Goal: Complete application form: Complete application form

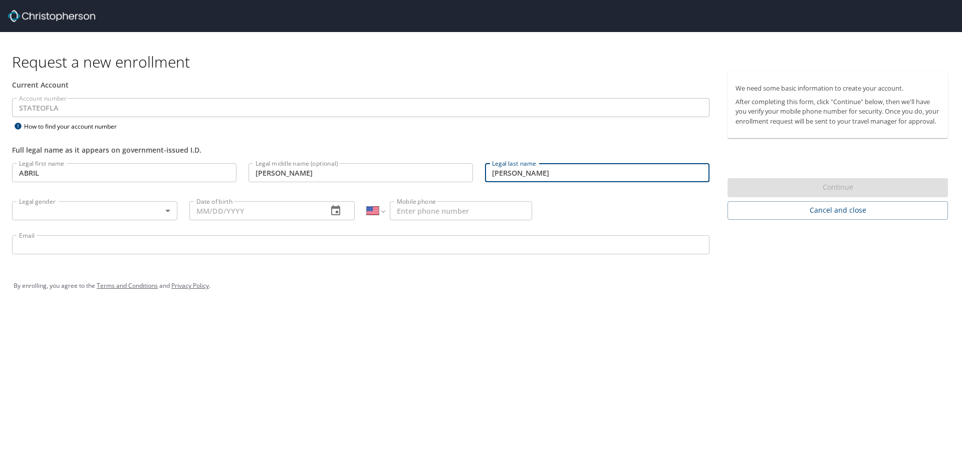
select select "US"
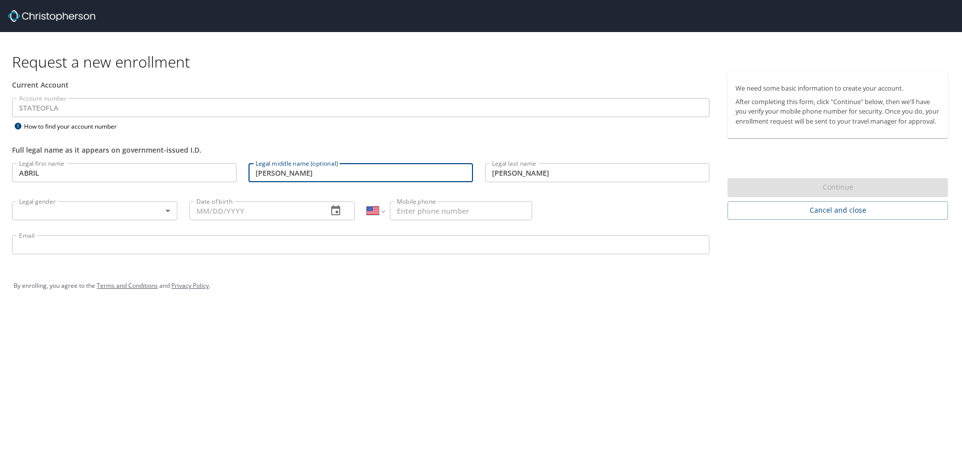
drag, startPoint x: 311, startPoint y: 173, endPoint x: 183, endPoint y: 177, distance: 128.3
click at [183, 177] on div "Legal first name ABRIL Legal first name Legal middle name (optional) [PERSON_NA…" at bounding box center [360, 210] width 709 height 106
type input "MIROSLAVA"
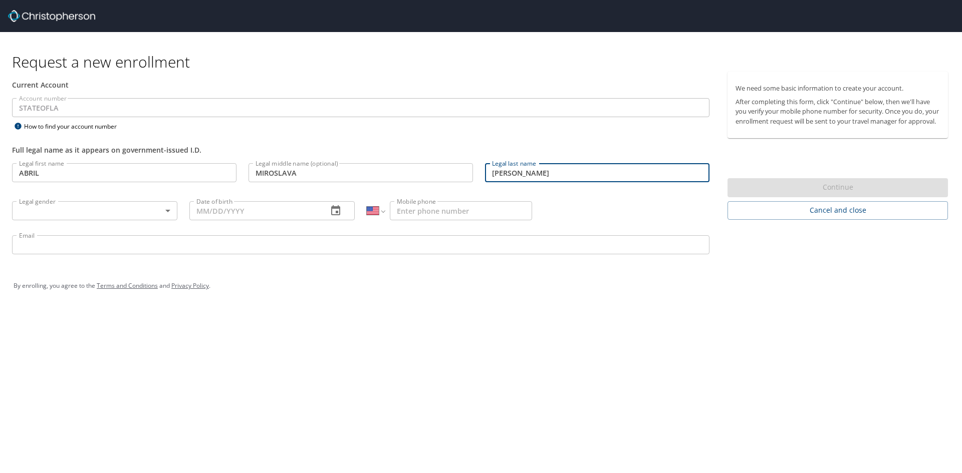
type input "[PERSON_NAME]"
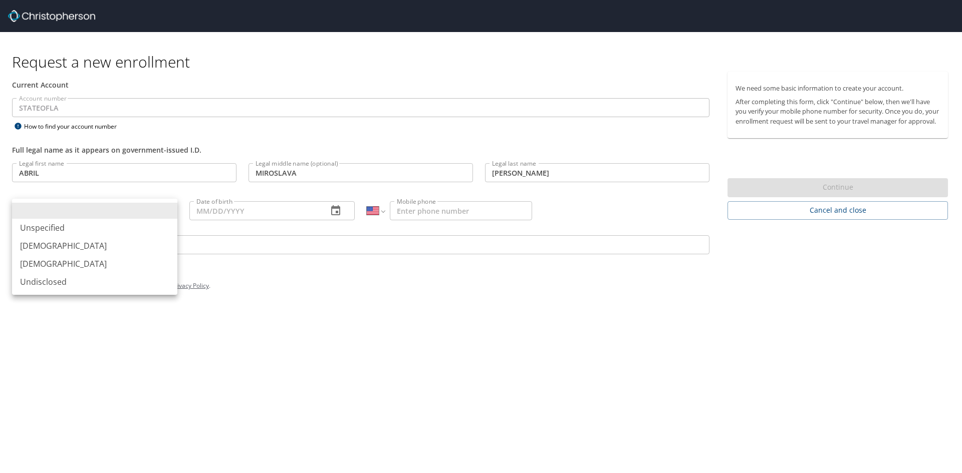
click at [122, 215] on body "Request a new enrollment Current Account Account number STATEOFLA Account numbe…" at bounding box center [481, 236] width 962 height 473
click at [127, 265] on li "[DEMOGRAPHIC_DATA]" at bounding box center [94, 264] width 165 height 18
type input "[DEMOGRAPHIC_DATA]"
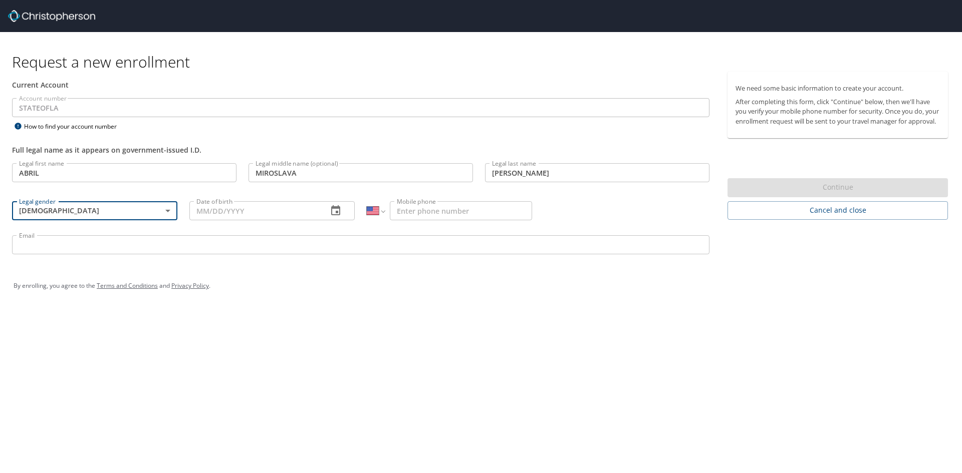
click at [336, 211] on icon "button" at bounding box center [335, 210] width 9 height 10
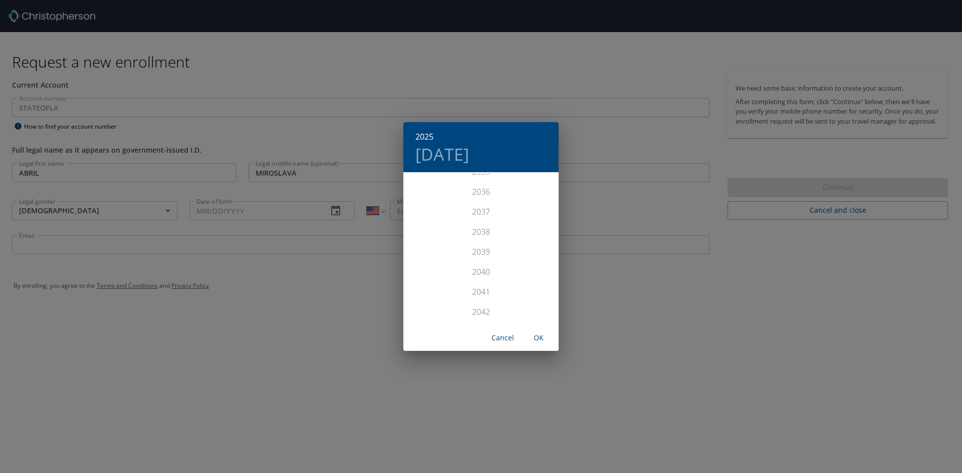
scroll to position [2816, 0]
click at [468, 164] on h4 "[DATE]" at bounding box center [442, 154] width 54 height 21
click at [428, 134] on h6 "2025" at bounding box center [424, 137] width 18 height 14
click at [485, 241] on div "2000" at bounding box center [480, 243] width 155 height 20
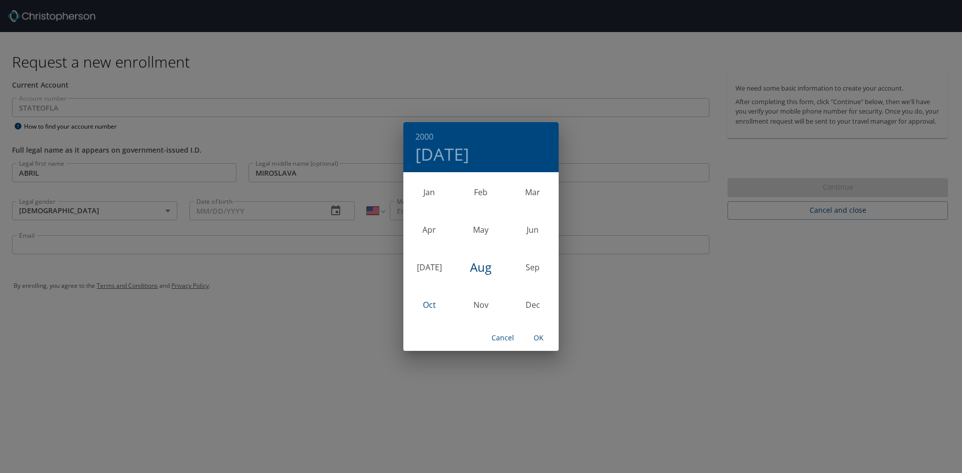
click at [423, 301] on div "Oct" at bounding box center [429, 305] width 52 height 38
click at [444, 232] on button "2" at bounding box center [441, 225] width 18 height 18
click at [539, 341] on span "OK" at bounding box center [539, 338] width 24 height 13
type input "[DATE]"
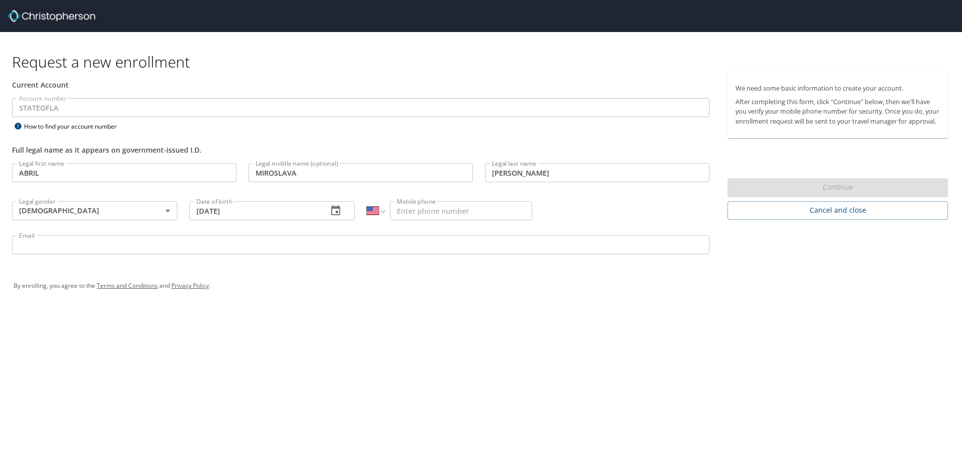
click at [434, 210] on input "Mobile phone" at bounding box center [461, 210] width 142 height 19
click at [384, 214] on select "International [GEOGRAPHIC_DATA] [GEOGRAPHIC_DATA] [GEOGRAPHIC_DATA] [GEOGRAPHIC…" at bounding box center [376, 210] width 18 height 19
select select "MX"
click at [367, 201] on select "International [GEOGRAPHIC_DATA] [GEOGRAPHIC_DATA] [GEOGRAPHIC_DATA] [GEOGRAPHIC…" at bounding box center [376, 210] width 18 height 19
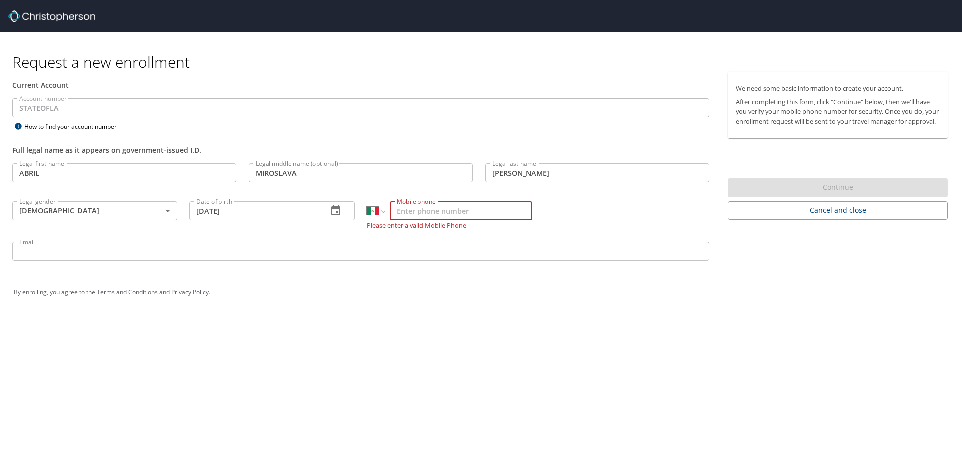
click at [425, 213] on input "Mobile phone" at bounding box center [461, 210] width 142 height 19
click at [396, 211] on input "[PHONE_NUMBER]" at bounding box center [461, 210] width 142 height 19
type input "[PHONE_NUMBER]"
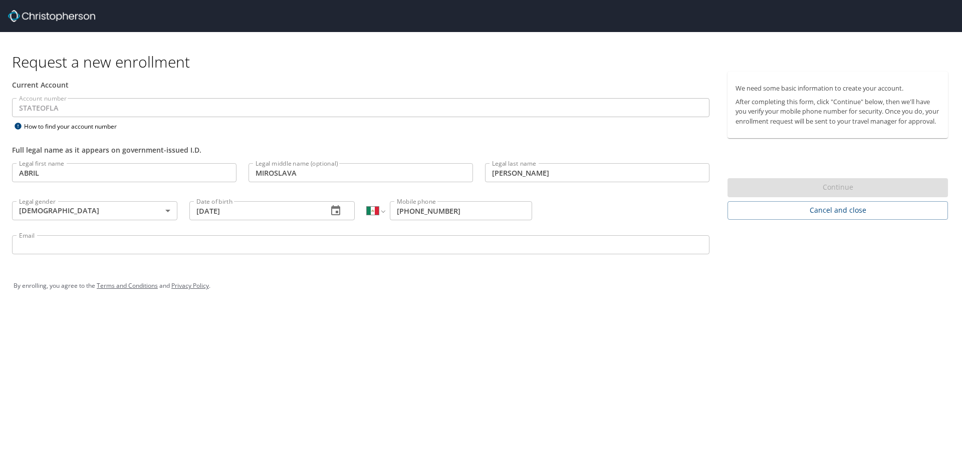
click at [430, 287] on div "By enrolling, you agree to the Terms and Conditions and Privacy Policy ." at bounding box center [481, 286] width 935 height 25
click at [80, 243] on input "Email" at bounding box center [360, 244] width 697 height 19
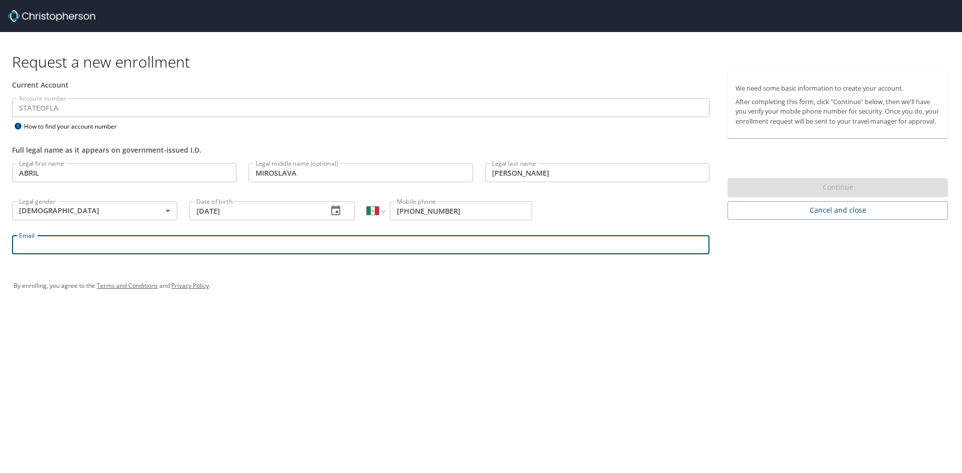
type input "[EMAIL_ADDRESS][DOMAIN_NAME]"
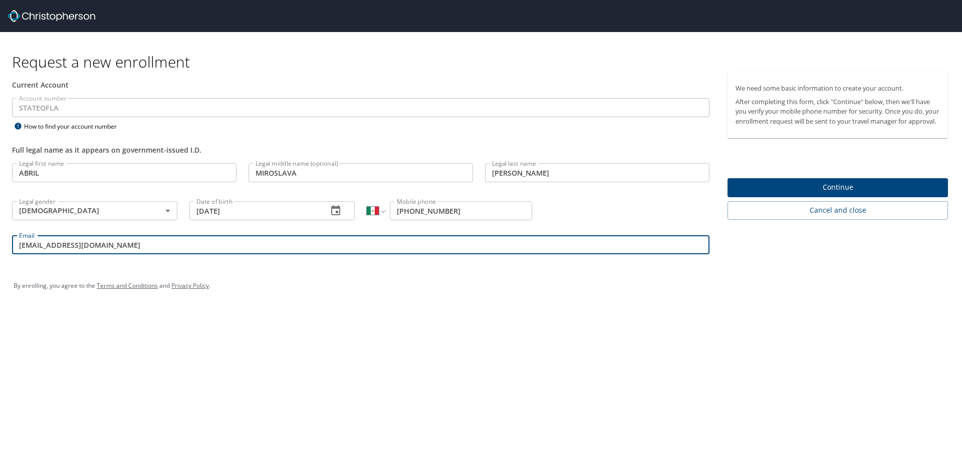
click at [354, 364] on div "Request a new enrollment Current Account Account number STATEOFLA Account numbe…" at bounding box center [481, 236] width 962 height 473
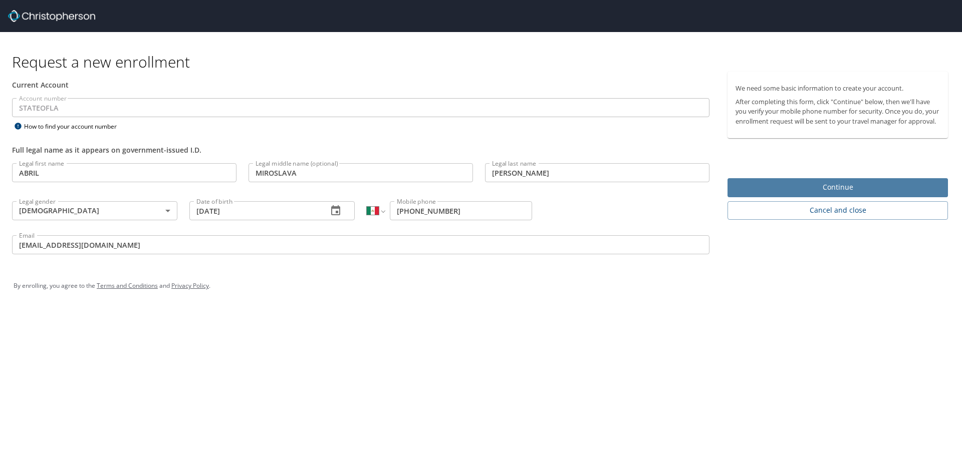
click at [836, 194] on span "Continue" at bounding box center [837, 187] width 204 height 13
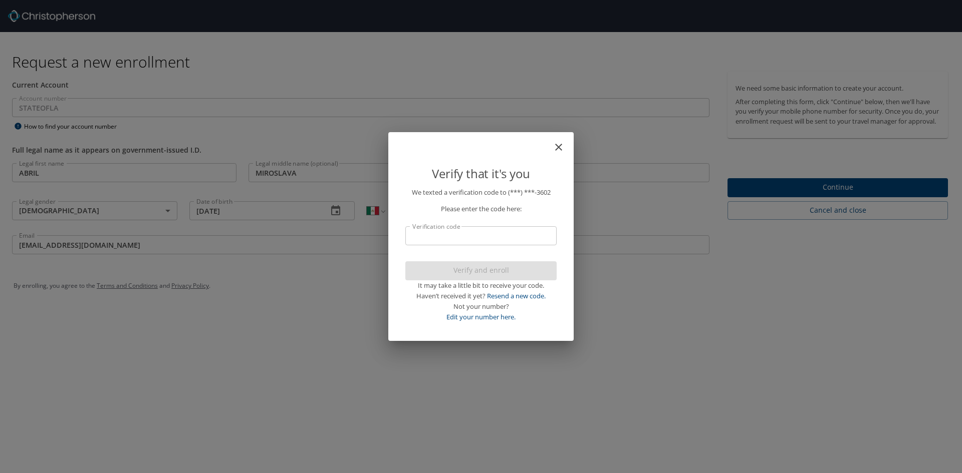
click at [529, 239] on input "Verification code" at bounding box center [480, 235] width 151 height 19
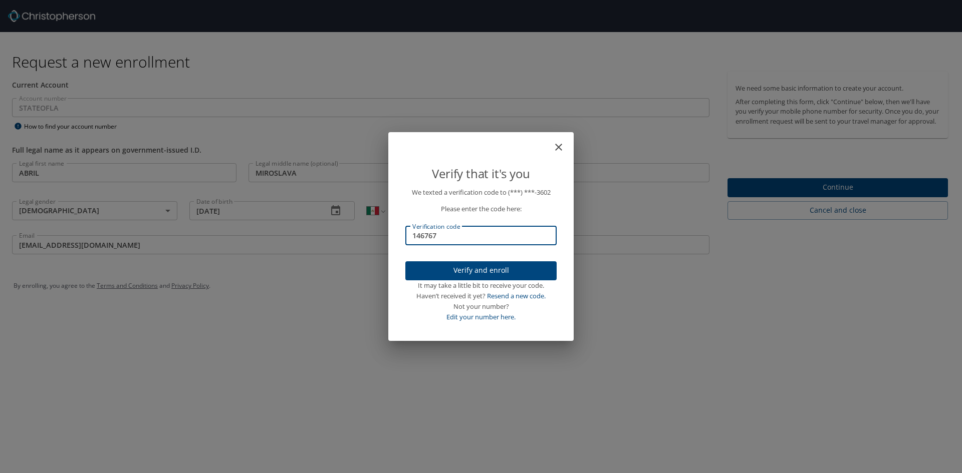
type input "146767"
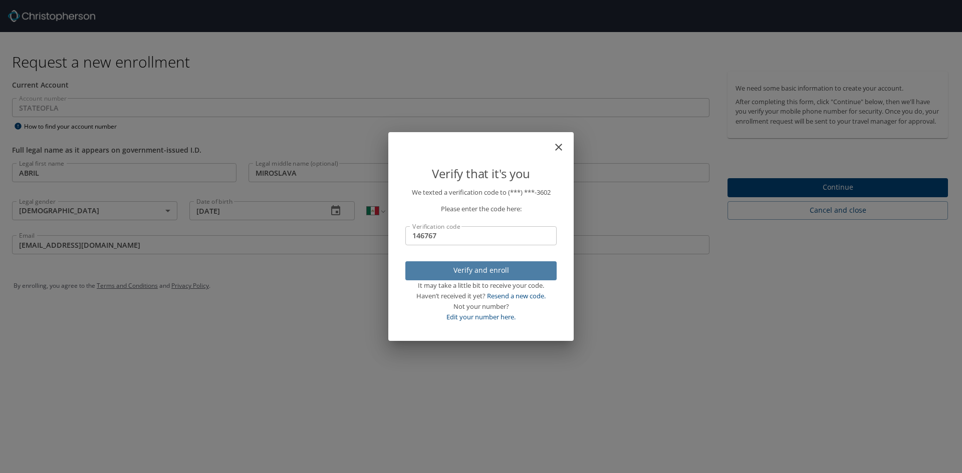
click at [513, 269] on span "Verify and enroll" at bounding box center [480, 271] width 135 height 13
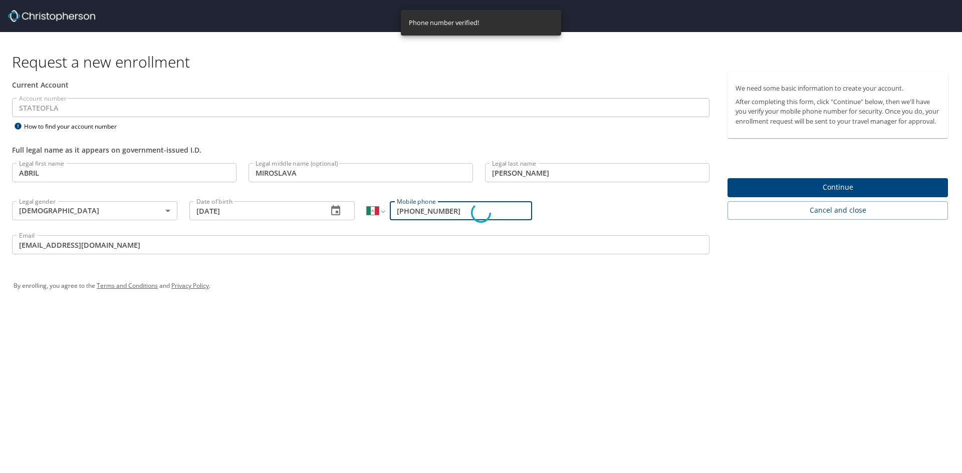
click at [372, 314] on div "Request a new enrollment Current Account Account number STATEOFLA Account numbe…" at bounding box center [481, 236] width 962 height 473
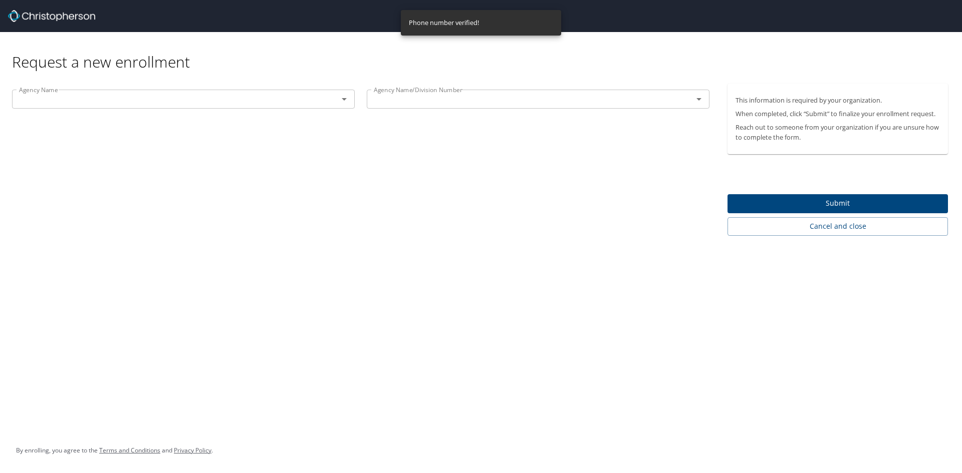
click at [817, 192] on div "This information is required by your organization. When completed, click “Submi…" at bounding box center [841, 160] width 228 height 152
click at [224, 92] on div "Agency Name" at bounding box center [183, 99] width 343 height 19
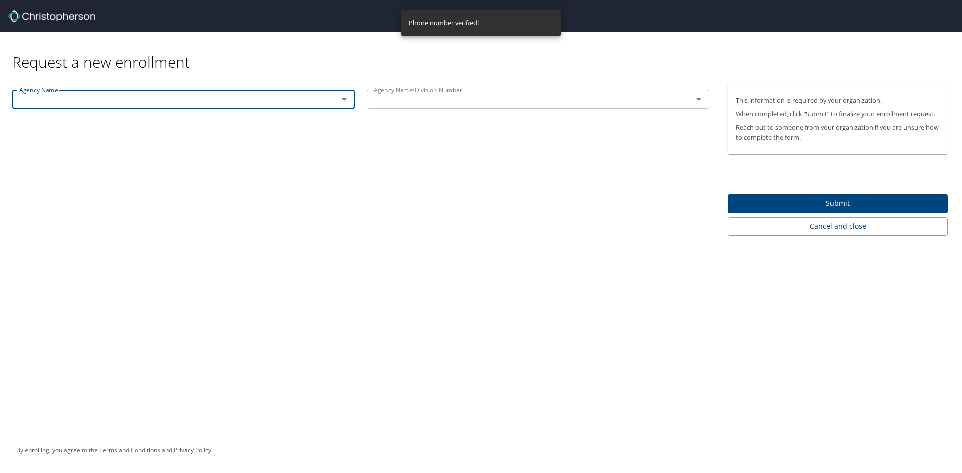
click at [345, 100] on icon "Open" at bounding box center [344, 99] width 12 height 12
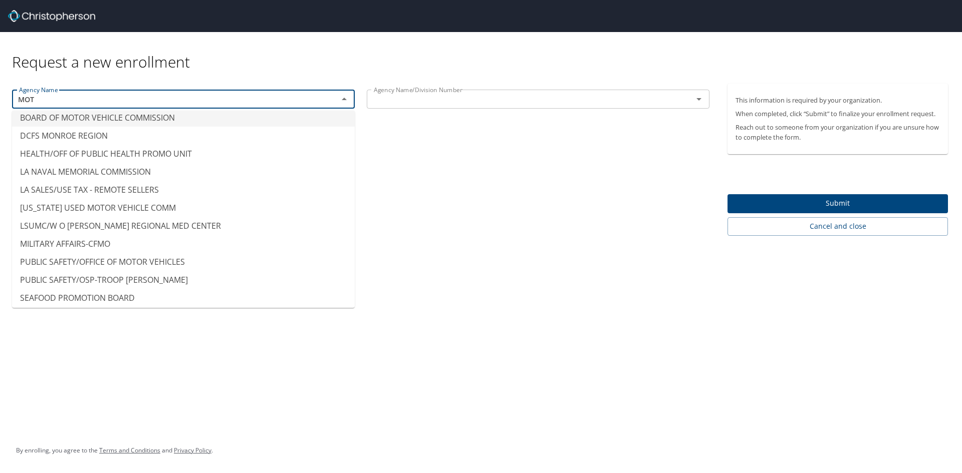
scroll to position [0, 0]
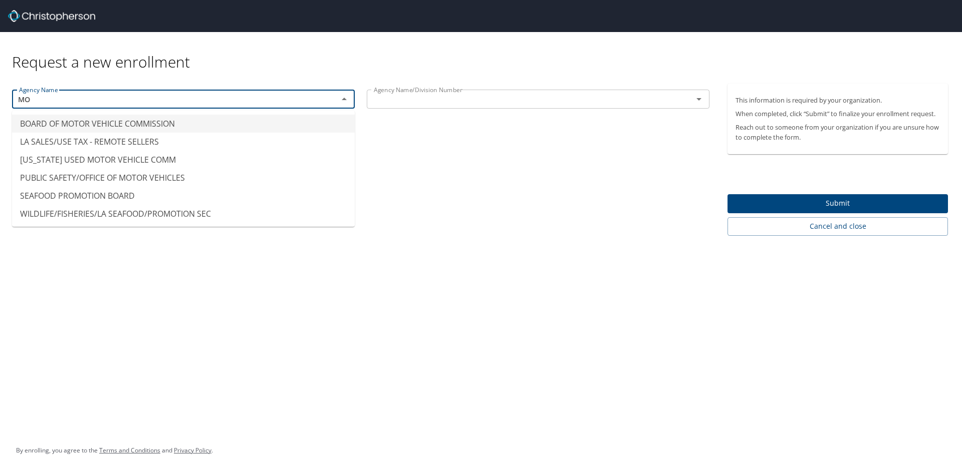
type input "M"
type input "C"
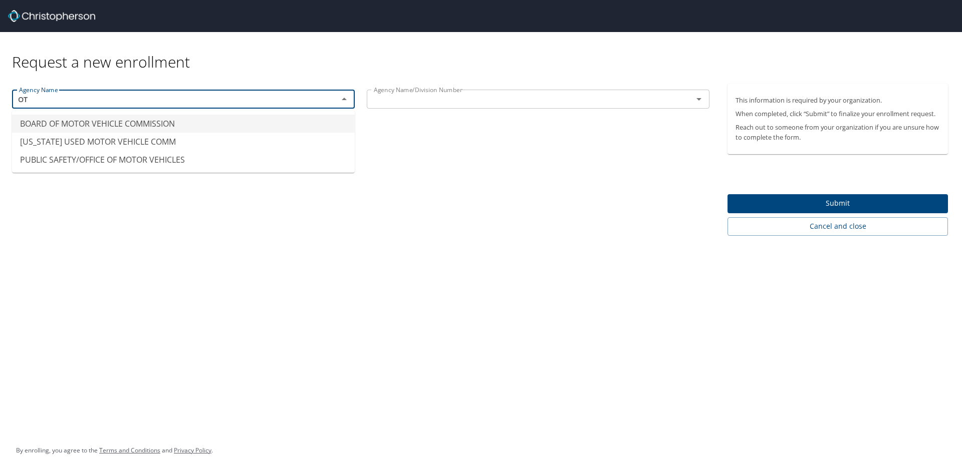
type input "O"
type input "BOARD OF MOTOR VEHICLE COMMISSION"
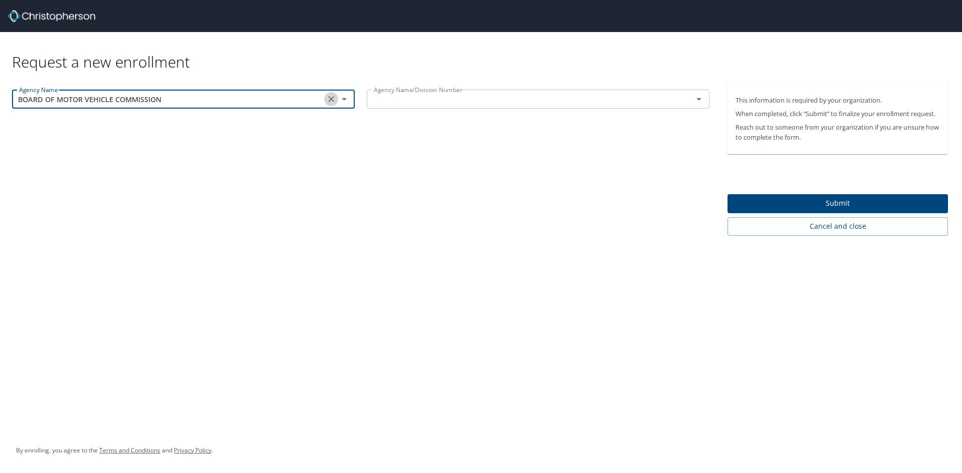
click at [329, 98] on icon "Clear" at bounding box center [331, 99] width 10 height 10
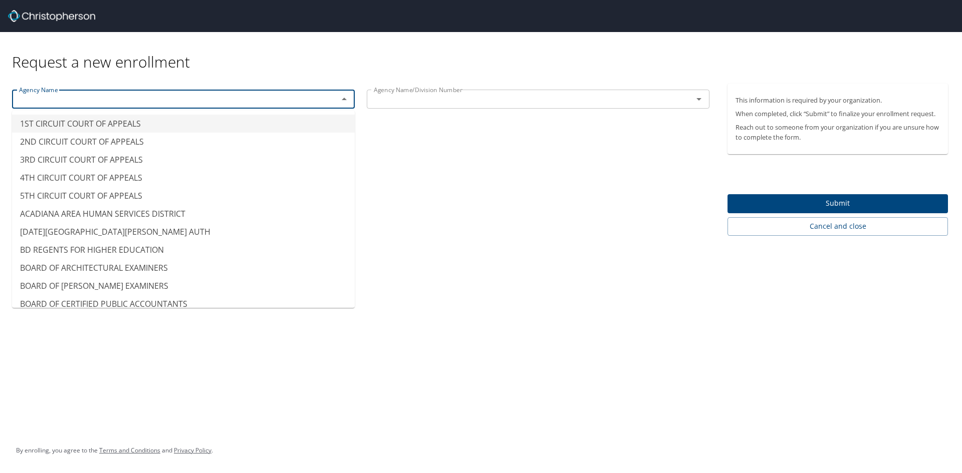
click at [294, 102] on input "text" at bounding box center [168, 99] width 307 height 13
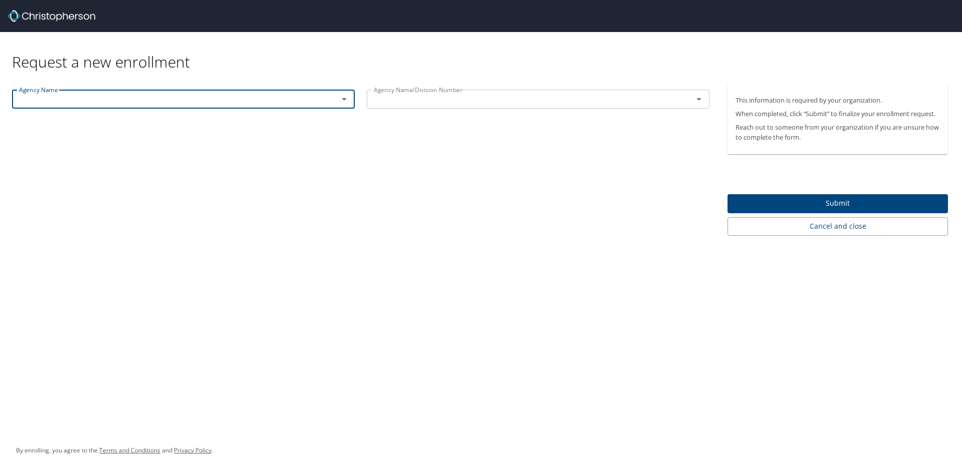
click at [294, 102] on input "text" at bounding box center [168, 99] width 307 height 13
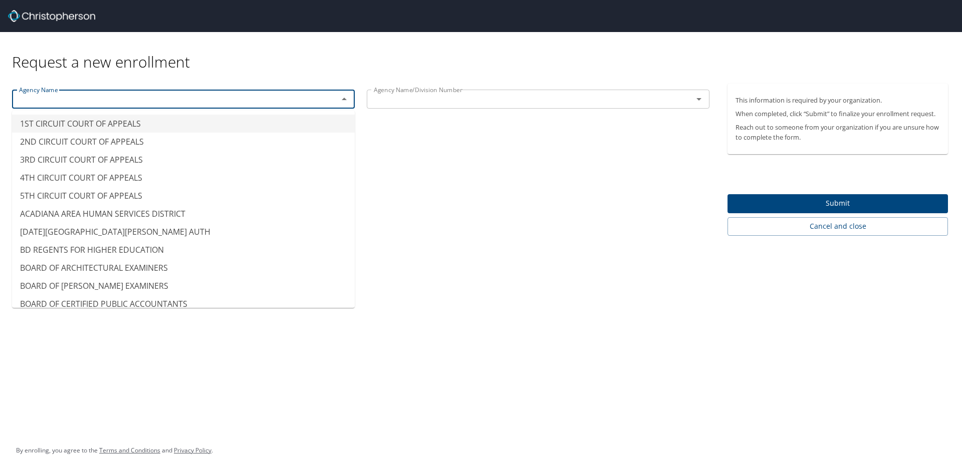
click at [294, 102] on input "text" at bounding box center [168, 99] width 307 height 13
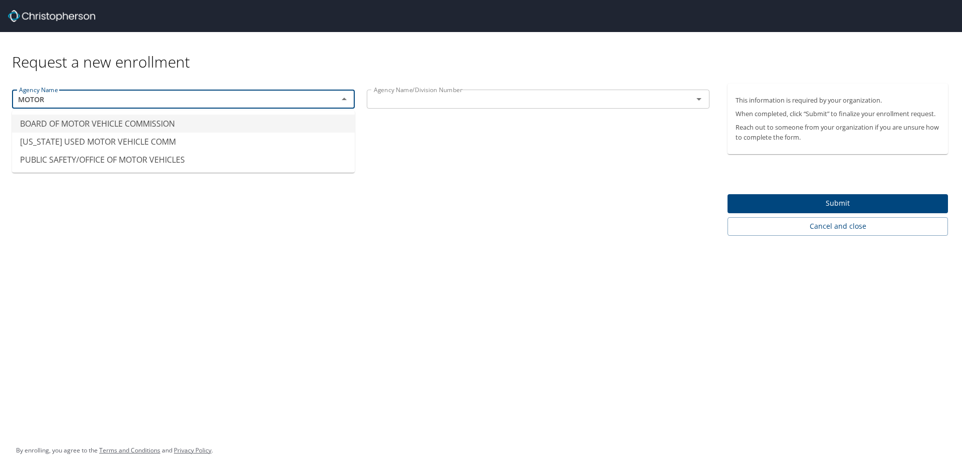
type input "BOARD OF MOTOR VEHICLE COMMISSION"
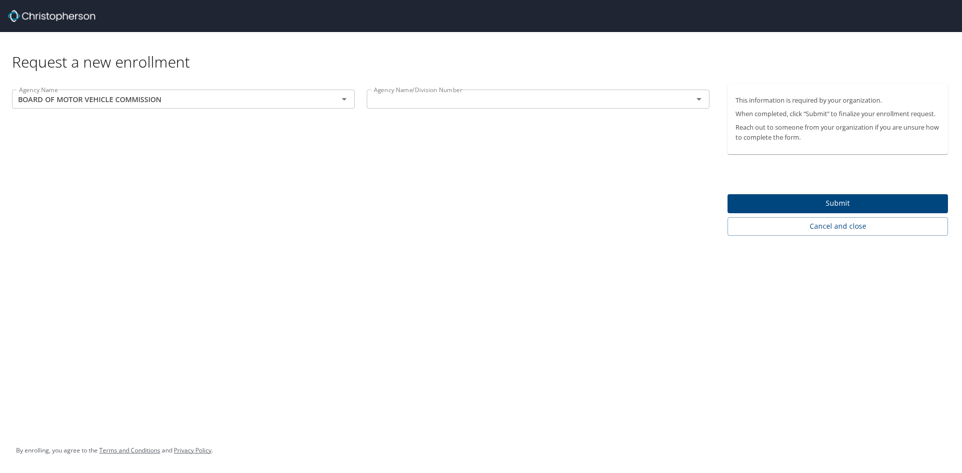
click at [543, 213] on div "Agency Name BOARD OF MOTOR VEHICLE COMMISSION Agency Name Agency Name/Division …" at bounding box center [360, 160] width 721 height 152
